Goal: Information Seeking & Learning: Learn about a topic

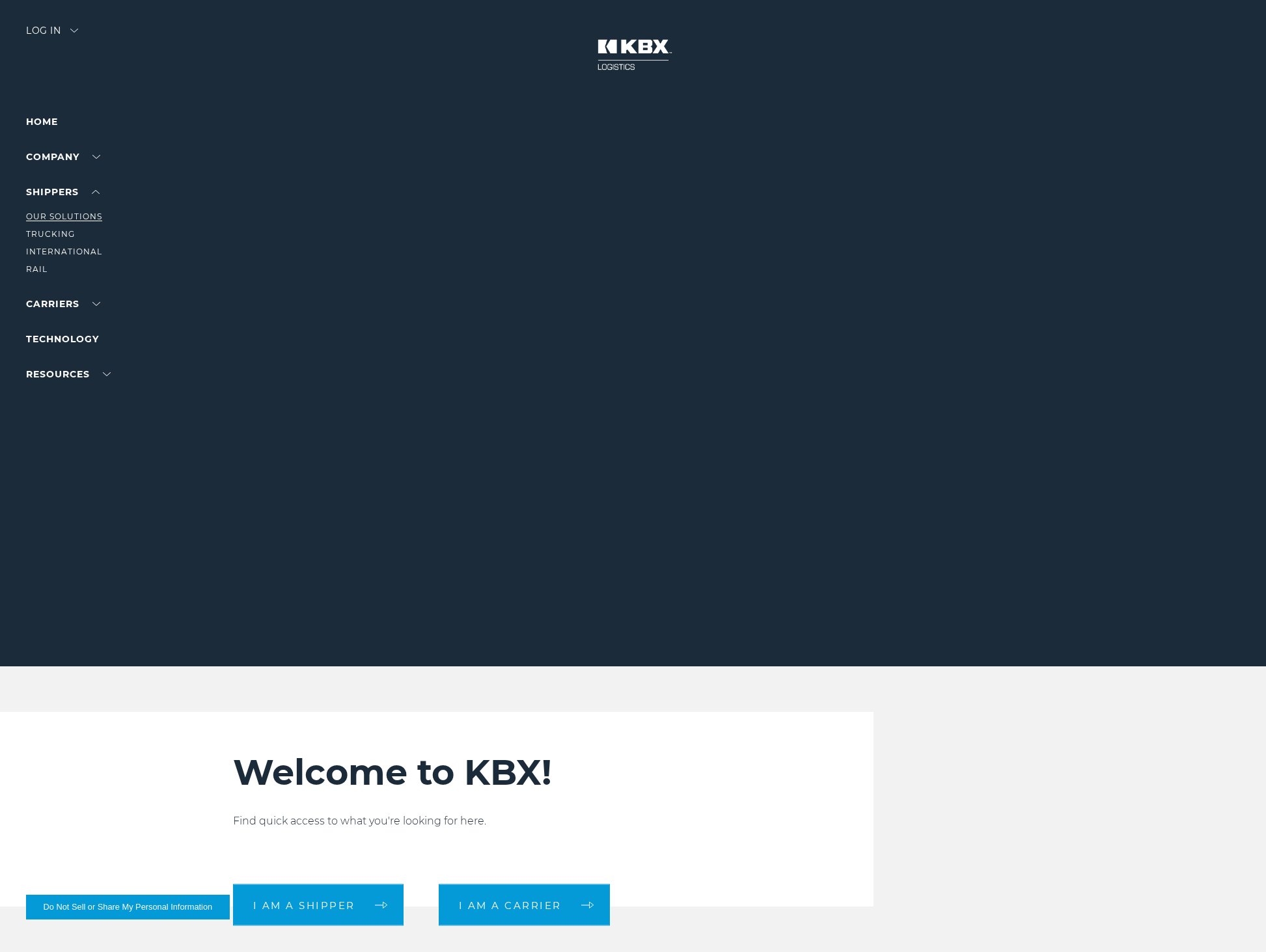
click at [79, 215] on link "Our Solutions" at bounding box center [64, 216] width 76 height 10
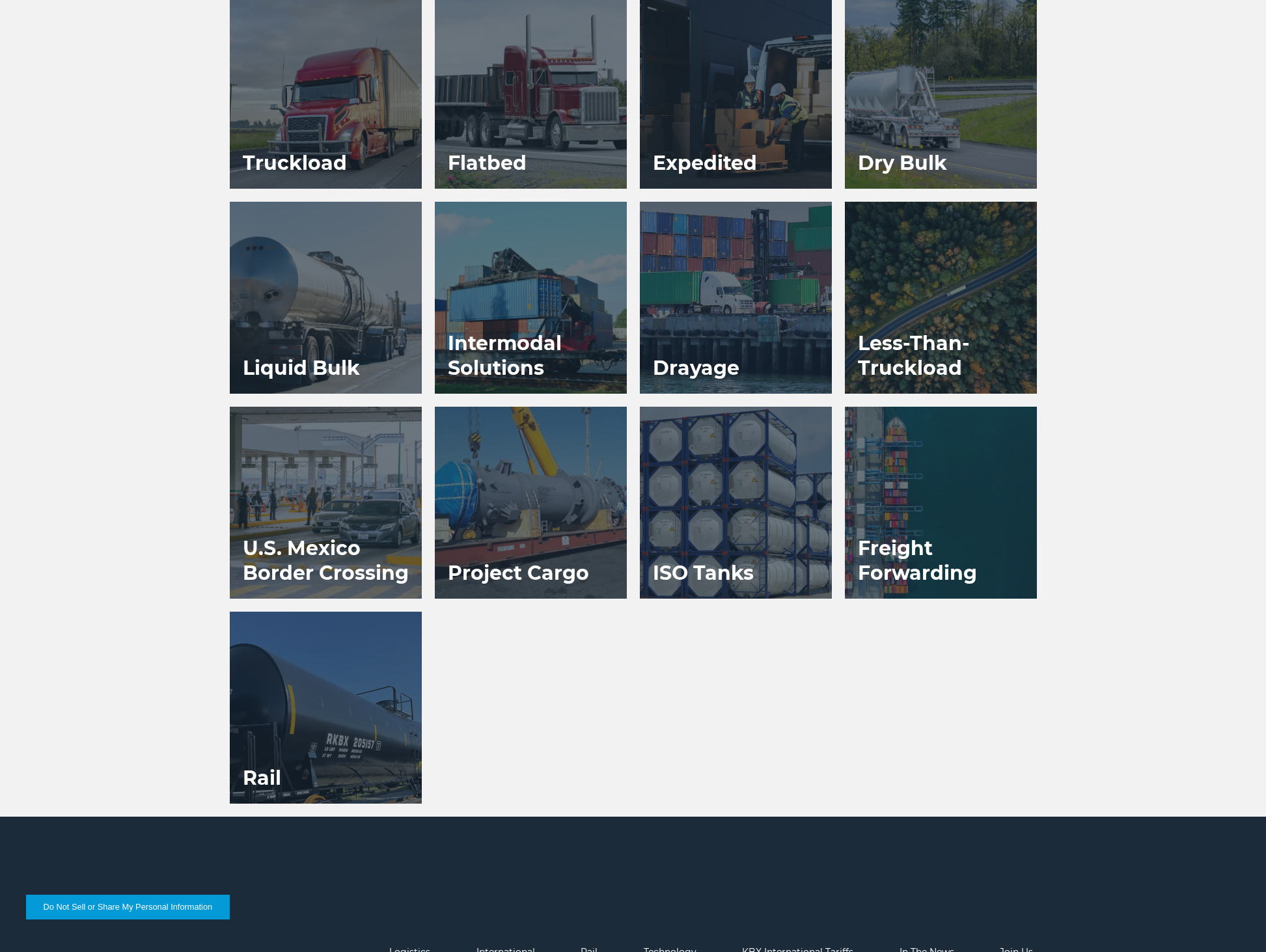
scroll to position [1042, 0]
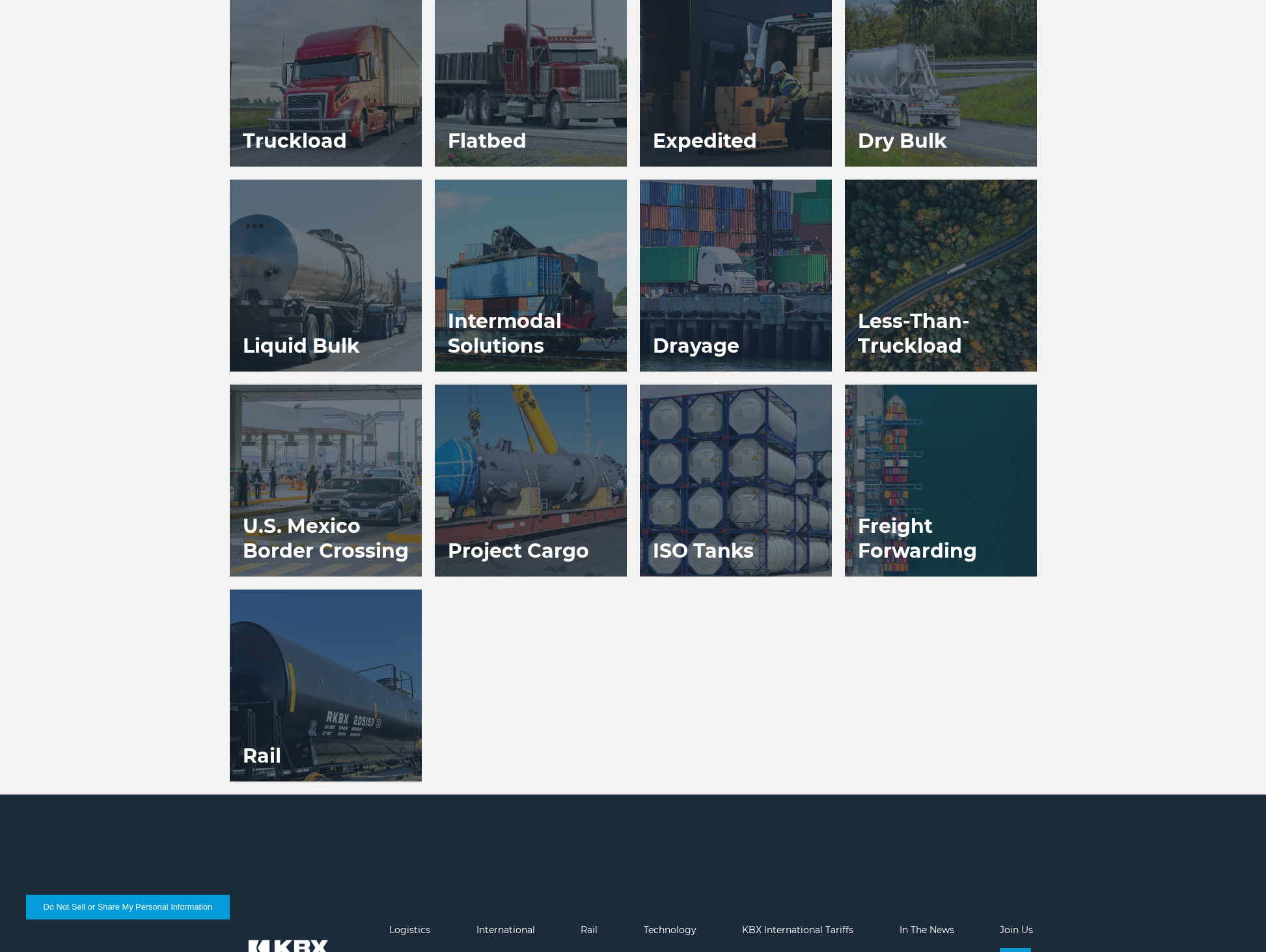
click at [736, 276] on div at bounding box center [735, 275] width 192 height 192
